Goal: Browse casually

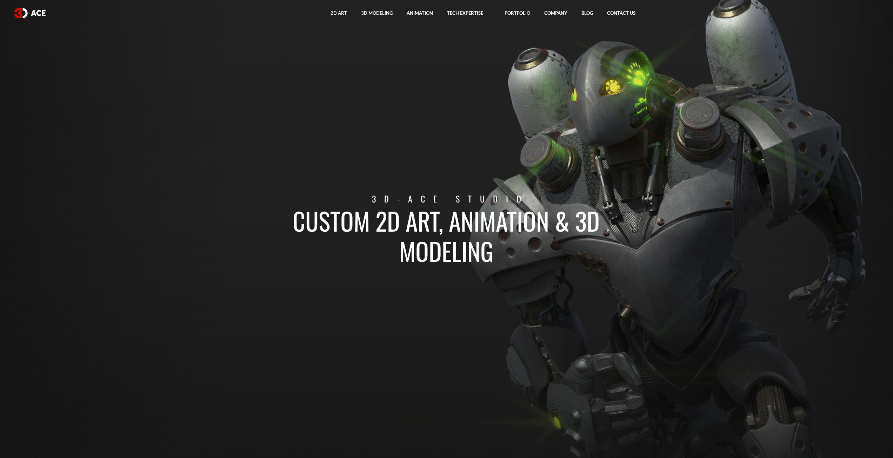
click at [106, 239] on section "Custom 2D art, animation & 3D modeling 3D-Ace studio" at bounding box center [446, 229] width 893 height 458
click at [75, 286] on section "Custom 2D art, animation & 3D modeling 3D-Ace studio" at bounding box center [446, 229] width 893 height 458
click at [76, 312] on section "Custom 2D art, animation & 3D modeling 3D-Ace studio" at bounding box center [446, 229] width 893 height 458
click at [221, 211] on section "Custom 2D art, animation & 3D modeling 3D-Ace studio" at bounding box center [446, 229] width 893 height 458
click at [169, 247] on section "Custom 2D art, animation & 3D modeling 3D-Ace studio" at bounding box center [446, 229] width 893 height 458
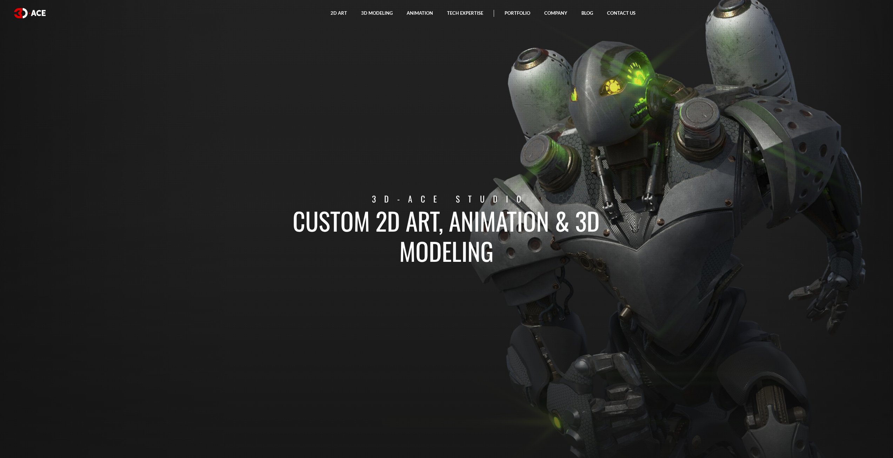
click at [157, 274] on section "Custom 2D art, animation & 3D modeling 3D-Ace studio" at bounding box center [446, 229] width 893 height 458
click at [155, 278] on section "Custom 2D art, animation & 3D modeling 3D-Ace studio" at bounding box center [446, 229] width 893 height 458
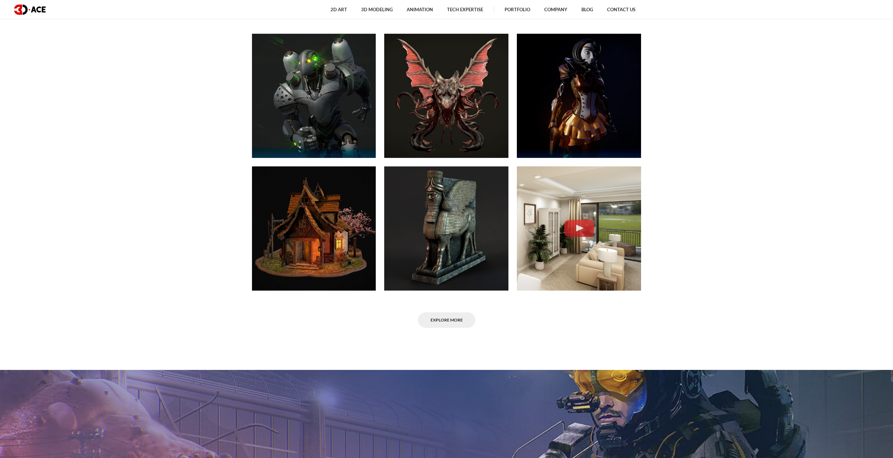
click at [107, 259] on section "Yes, we did it before. See our works. We host an extensive portfolio of spectac…" at bounding box center [446, 151] width 893 height 396
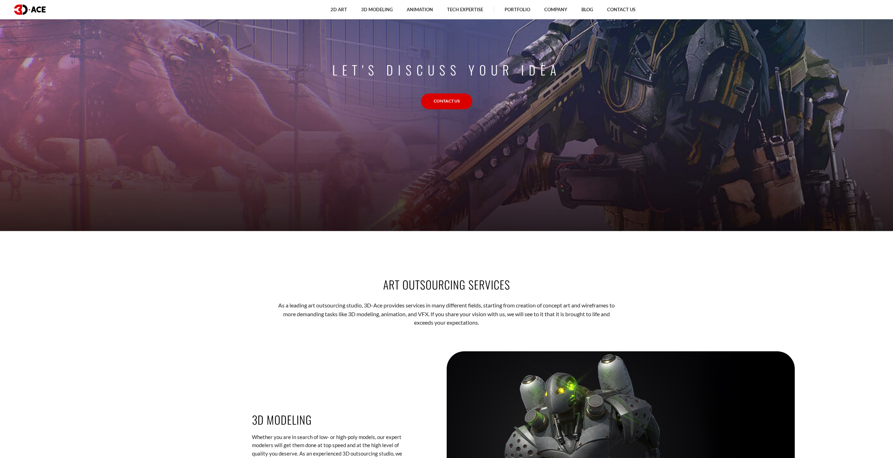
scroll to position [983, 0]
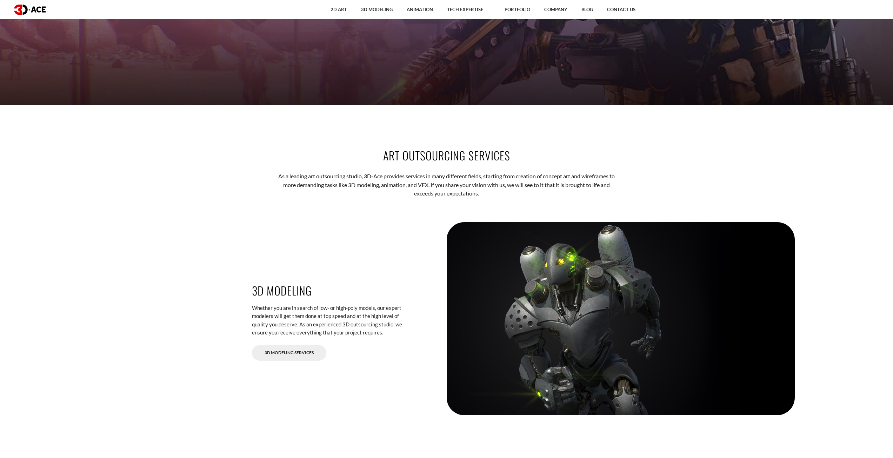
scroll to position [1158, 0]
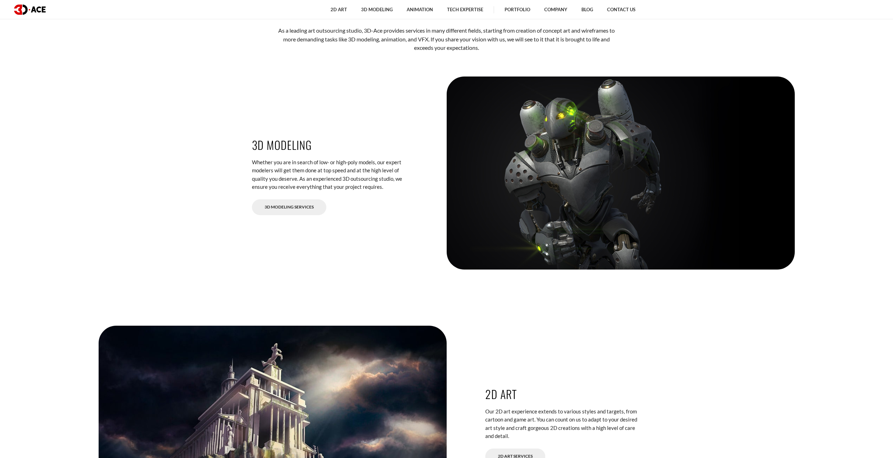
scroll to position [1193, 0]
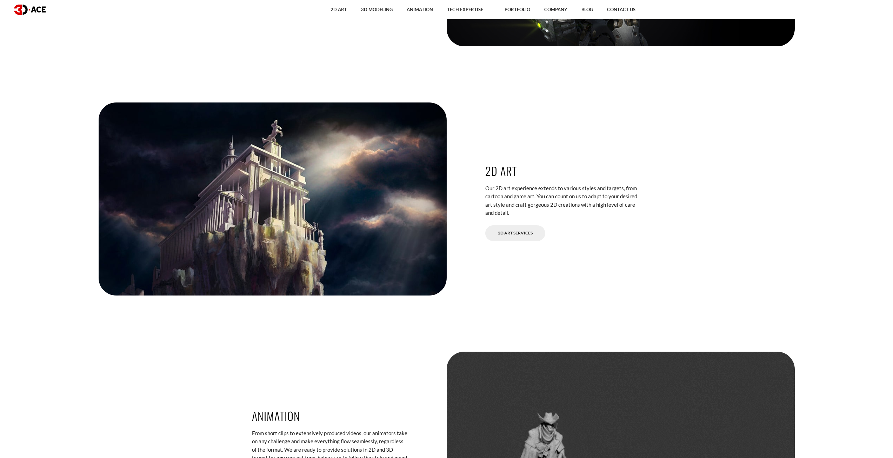
scroll to position [1509, 0]
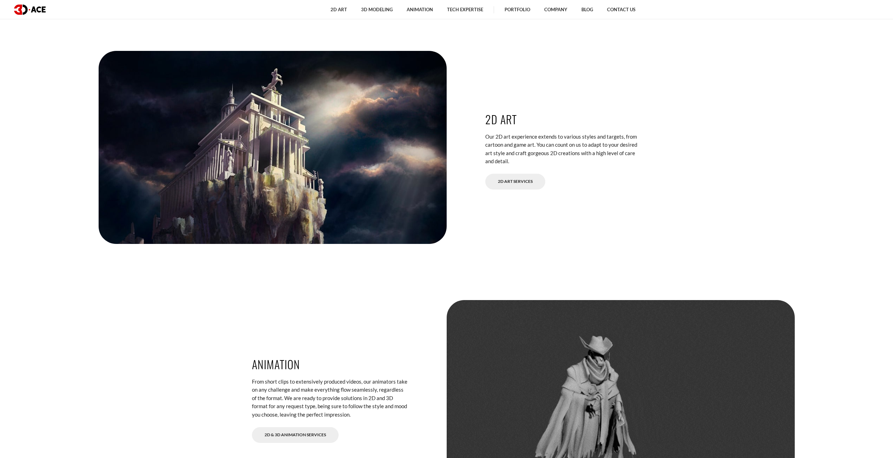
click at [54, 179] on section "Art outsourcing services As a leading art outsourcing studio, 3D-Ace provides s…" at bounding box center [446, 234] width 893 height 1057
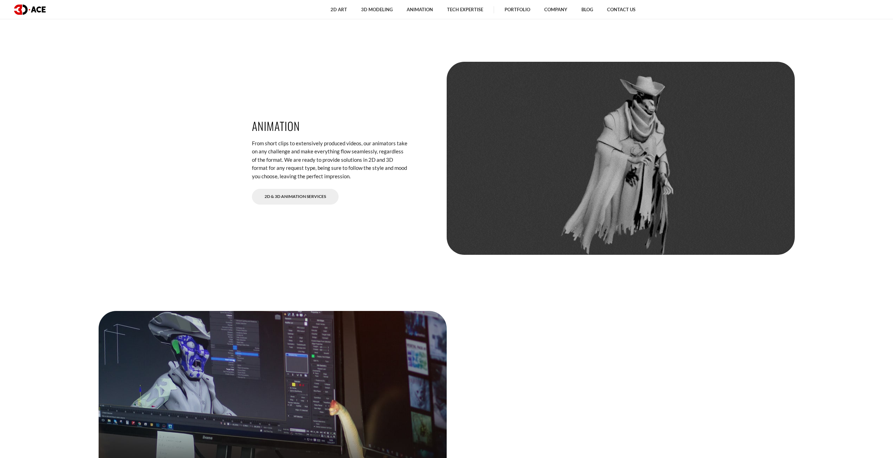
scroll to position [1755, 0]
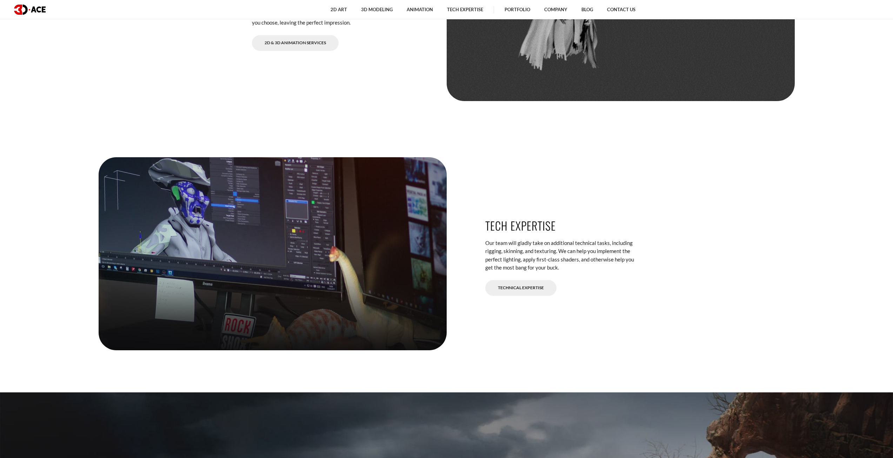
scroll to position [1930, 0]
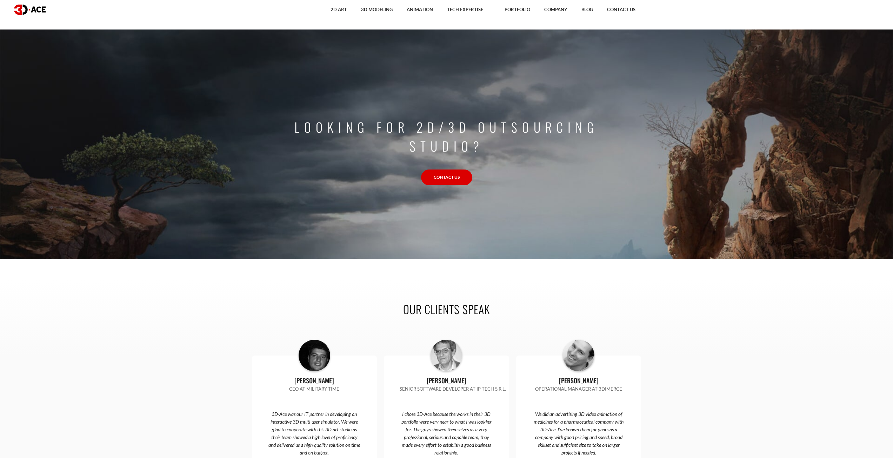
scroll to position [2281, 0]
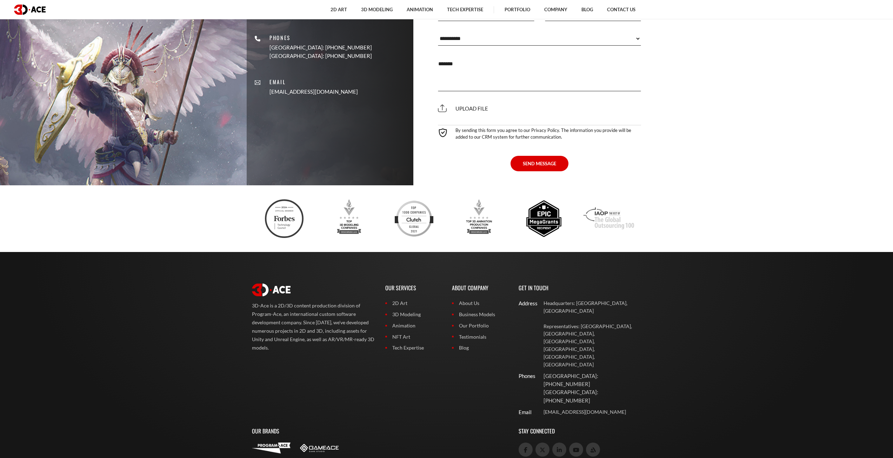
scroll to position [3079, 0]
